Goal: Transaction & Acquisition: Purchase product/service

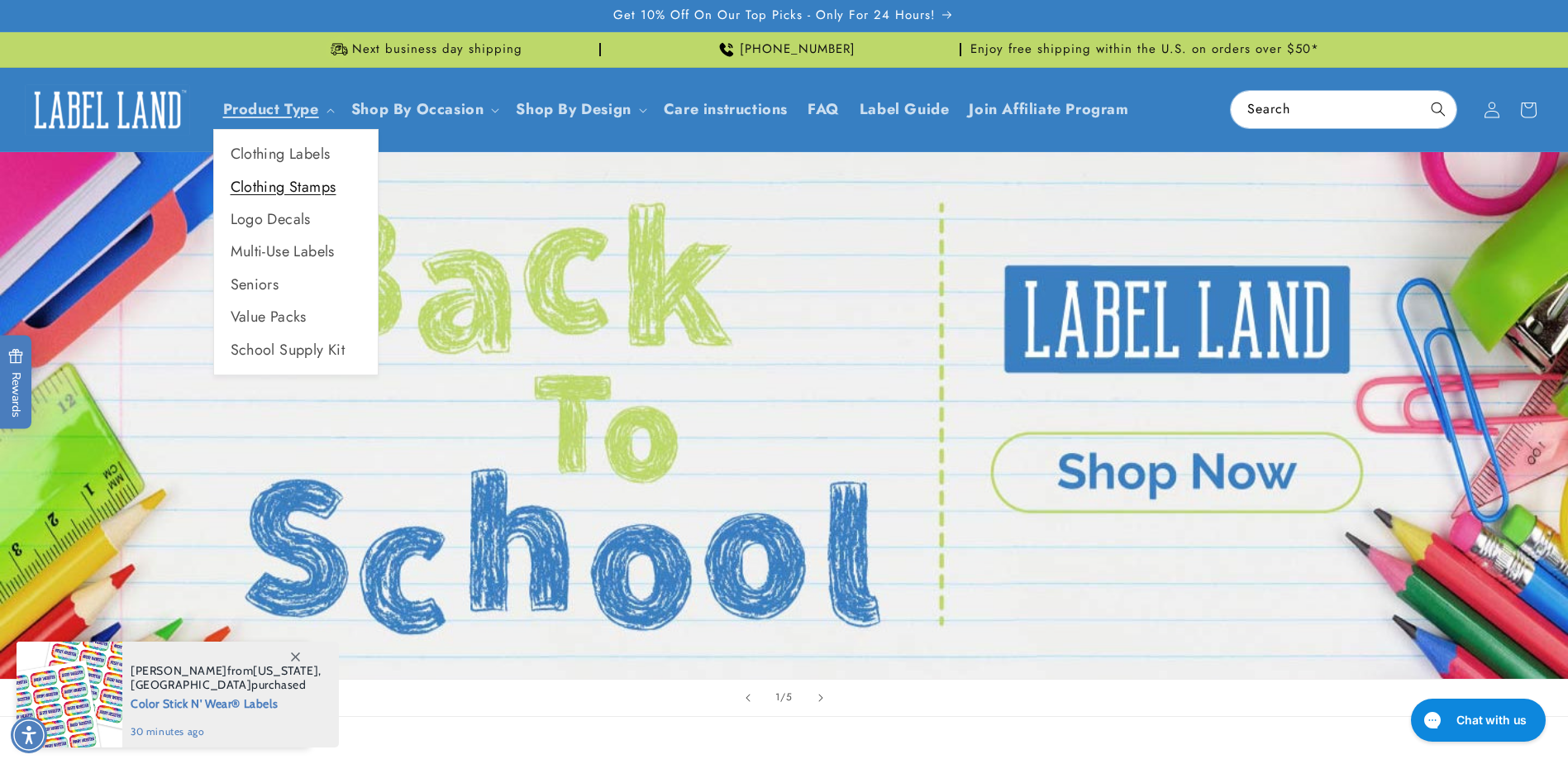
click at [286, 177] on link "Clothing Stamps" at bounding box center [296, 187] width 164 height 32
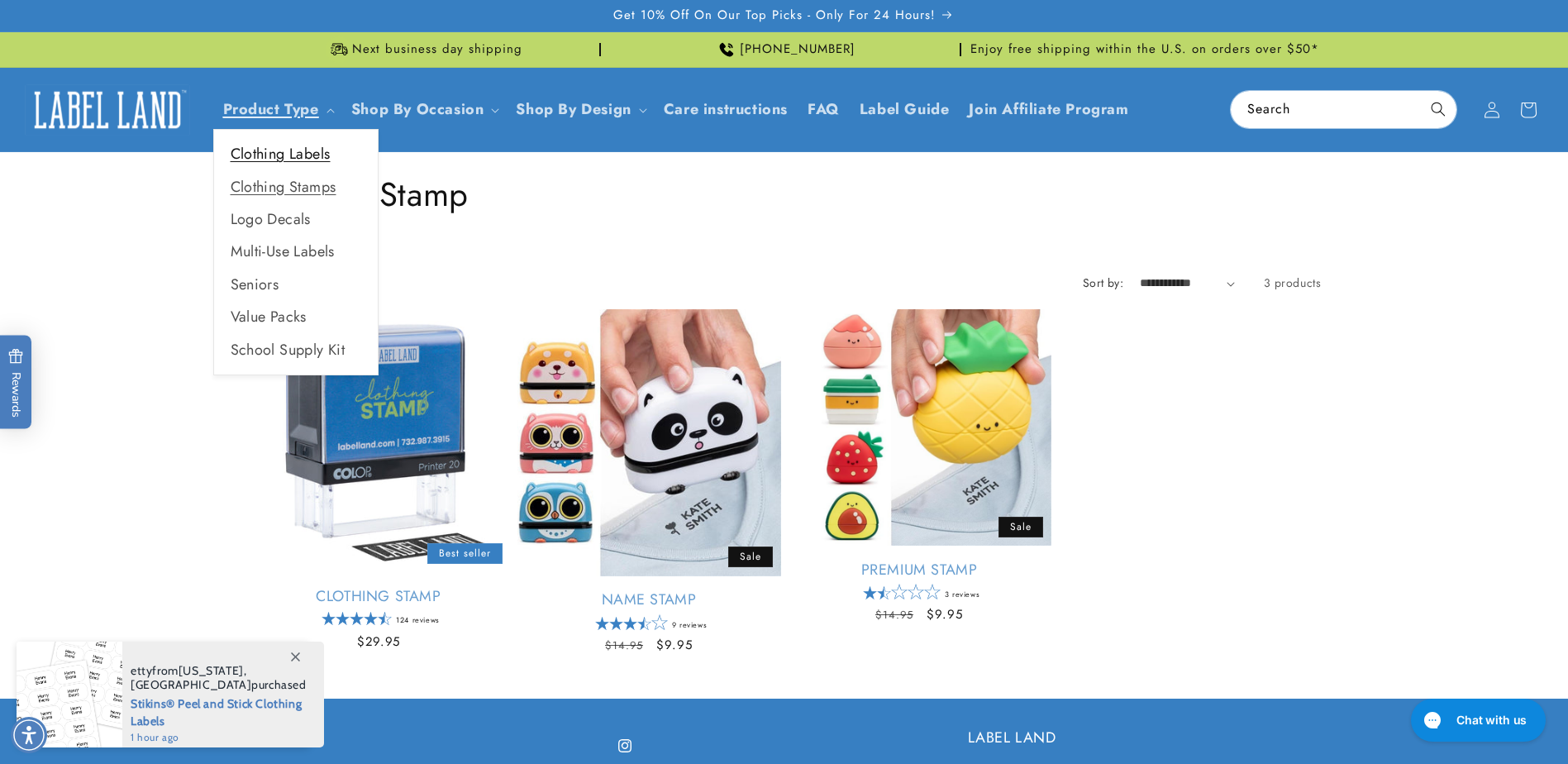
click at [270, 160] on link "Clothing Labels" at bounding box center [296, 154] width 164 height 32
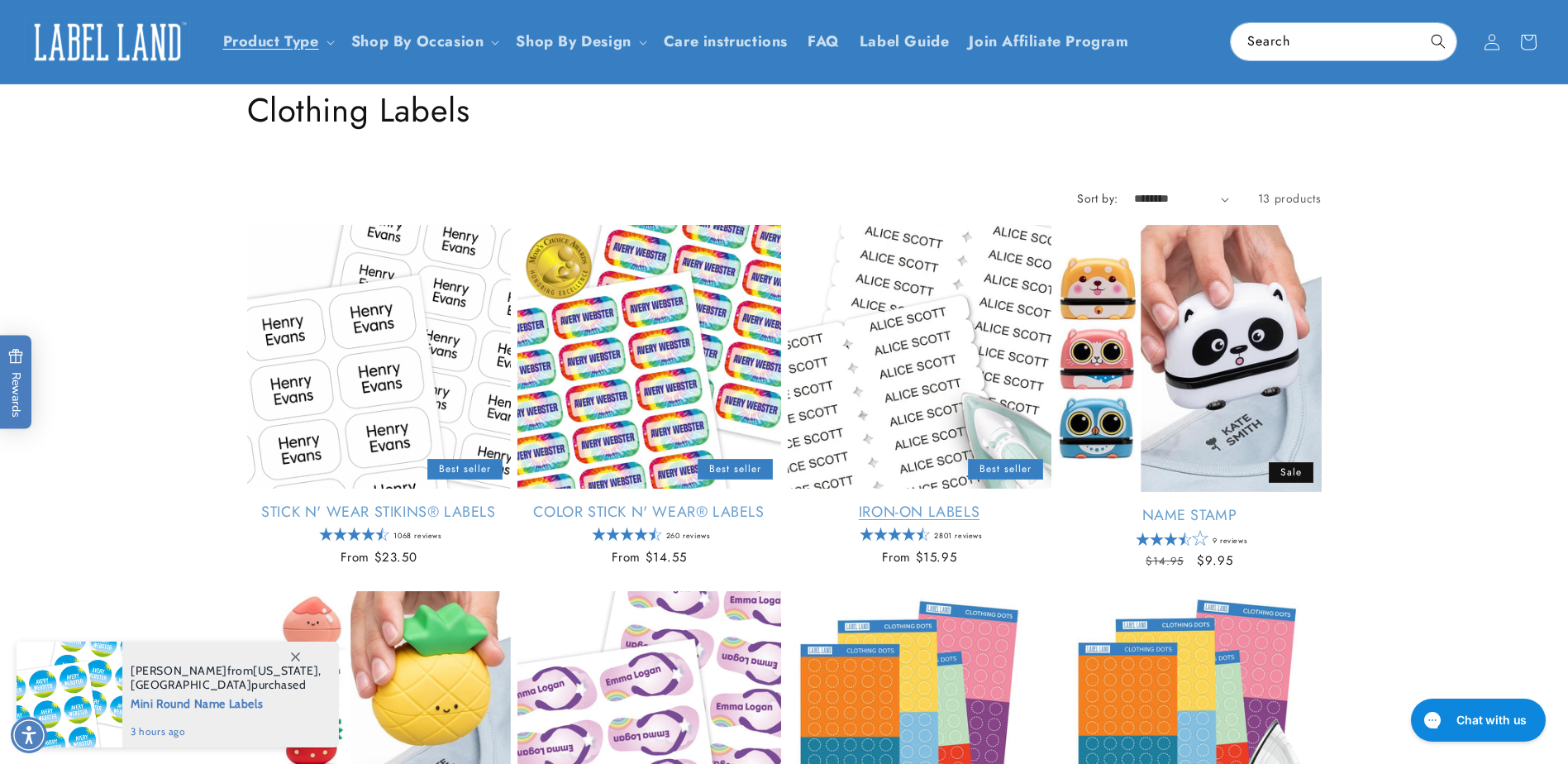
scroll to position [83, 0]
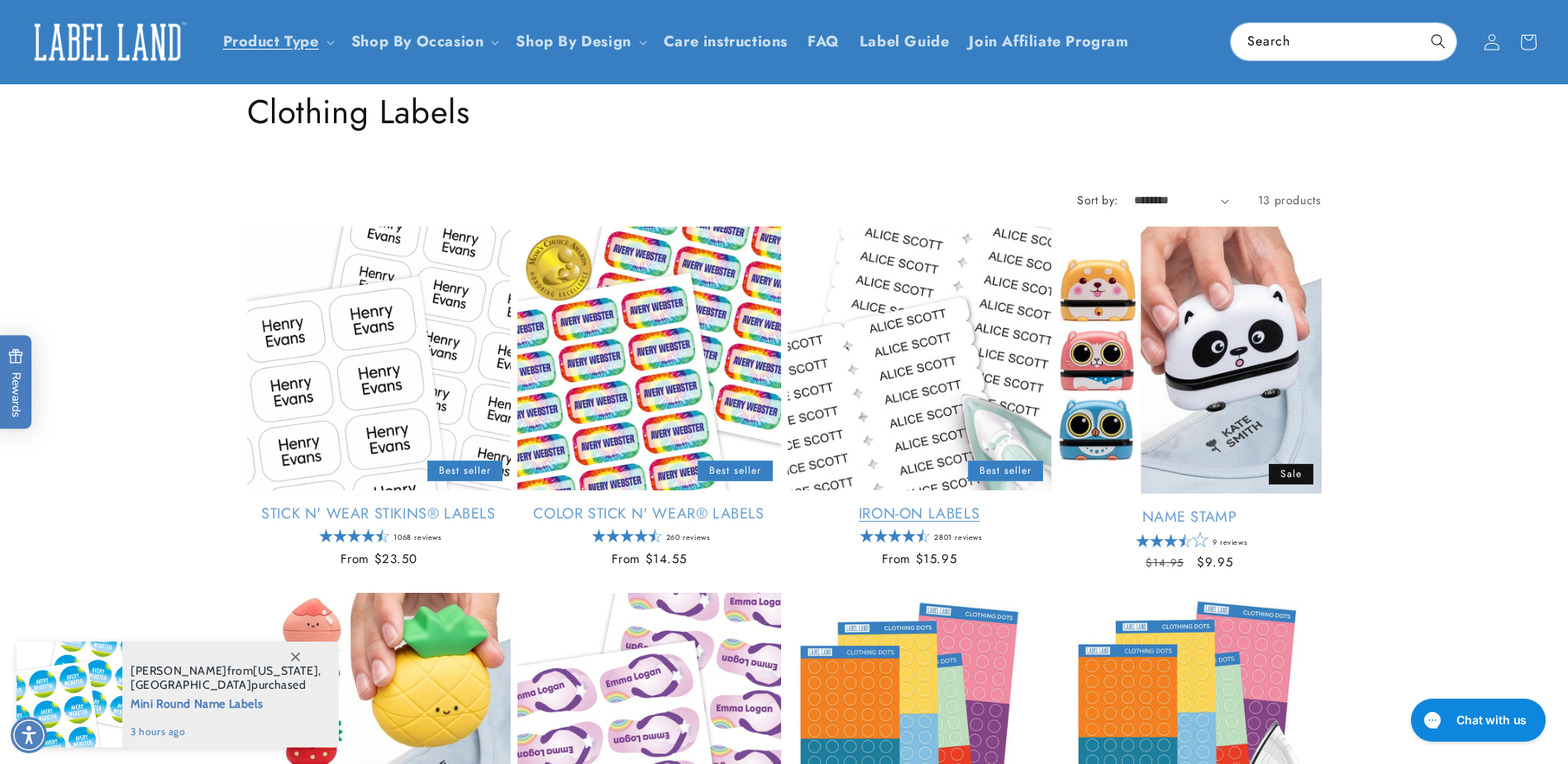
click at [1020, 504] on link "Iron-On Labels" at bounding box center [920, 513] width 264 height 19
